Goal: Task Accomplishment & Management: Manage account settings

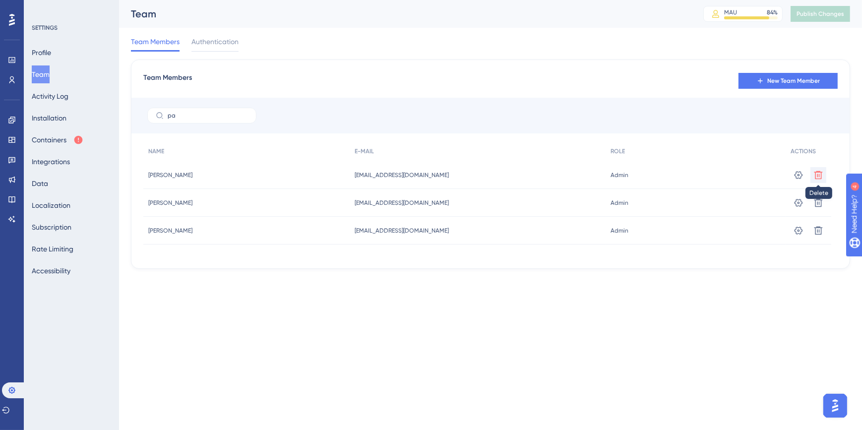
click at [819, 177] on icon at bounding box center [818, 175] width 8 height 8
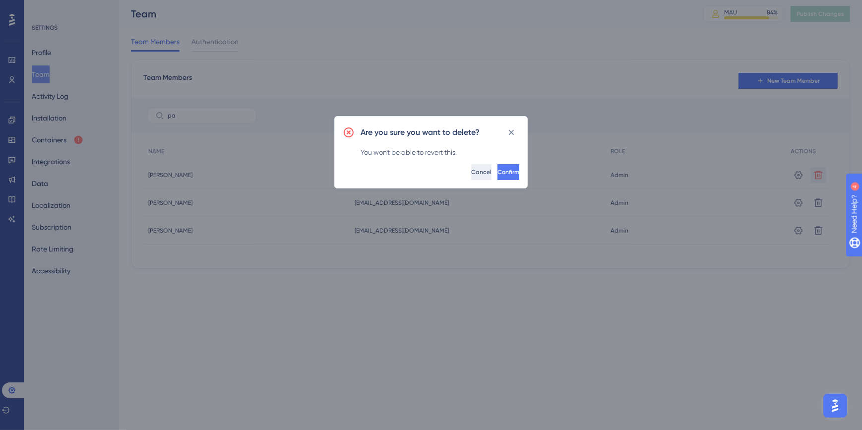
click at [471, 173] on span "Cancel" at bounding box center [481, 172] width 20 height 8
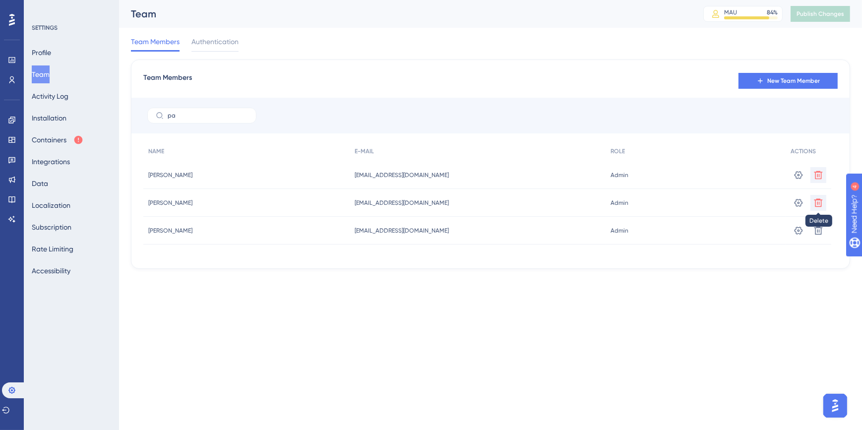
click at [822, 180] on icon at bounding box center [818, 175] width 10 height 10
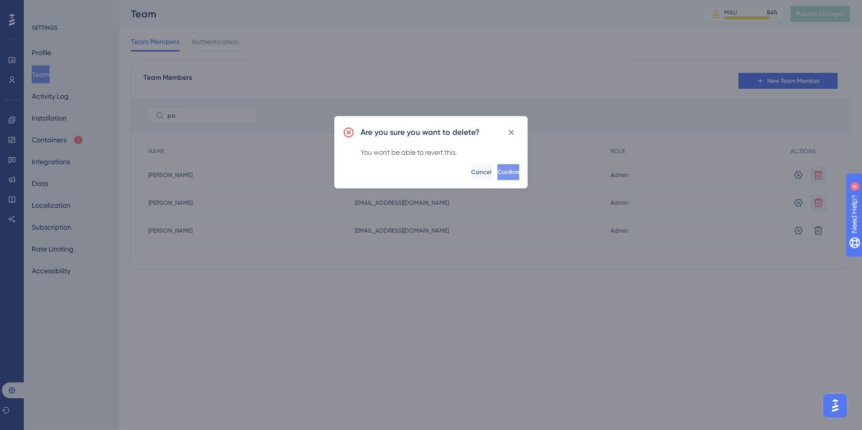
click at [497, 175] on span "Confirm" at bounding box center [508, 172] width 22 height 8
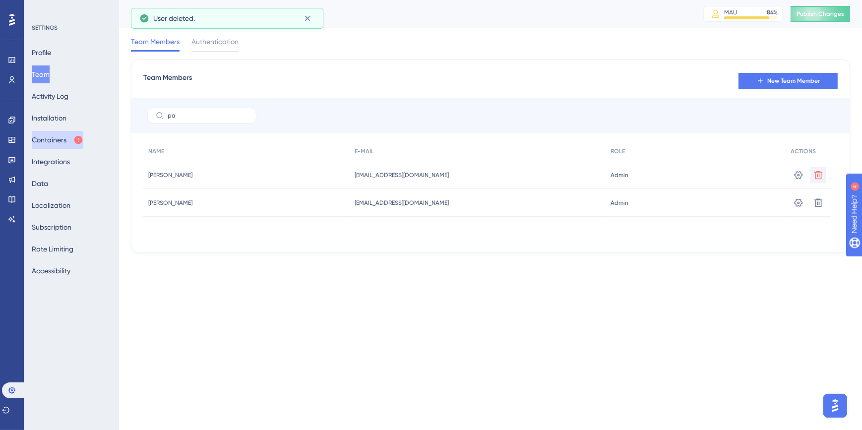
click at [65, 139] on button "Containers" at bounding box center [58, 140] width 52 height 18
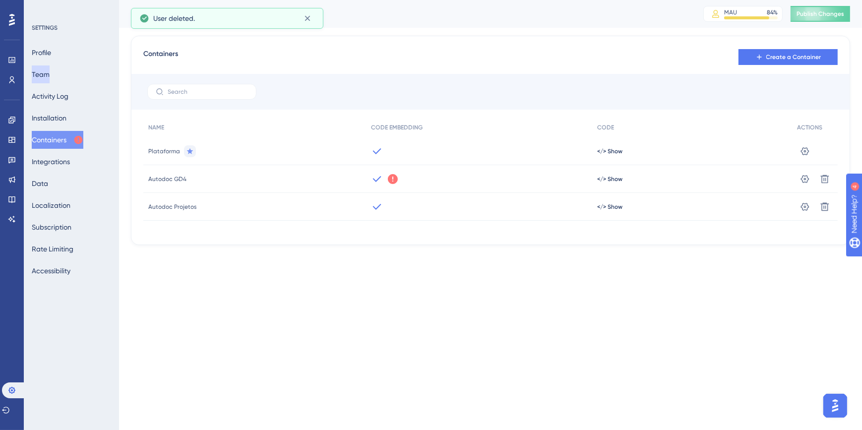
click at [48, 66] on button "Team" at bounding box center [41, 74] width 18 height 18
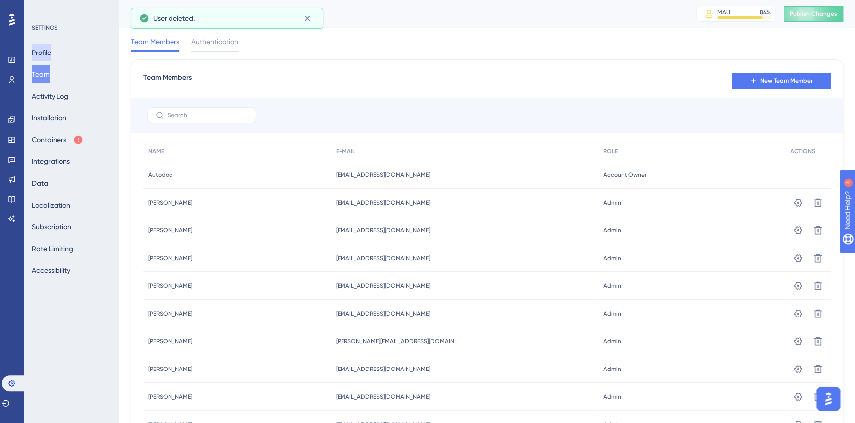
click at [47, 51] on button "Profile" at bounding box center [41, 53] width 19 height 18
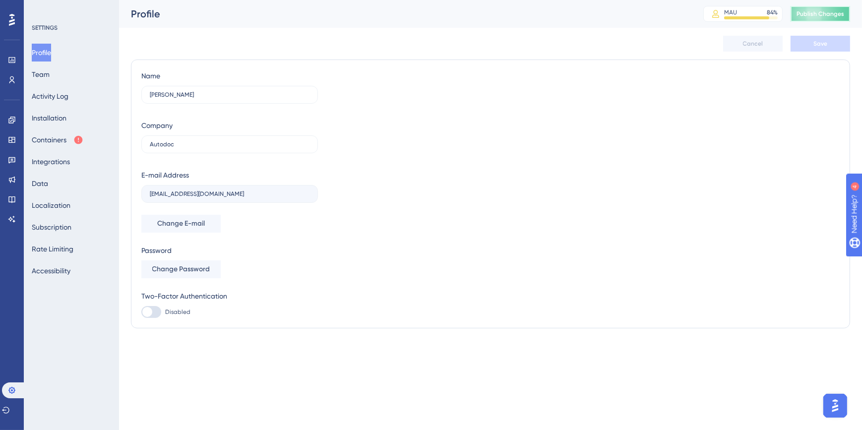
click at [824, 17] on span "Publish Changes" at bounding box center [820, 14] width 48 height 8
